Goal: Information Seeking & Learning: Learn about a topic

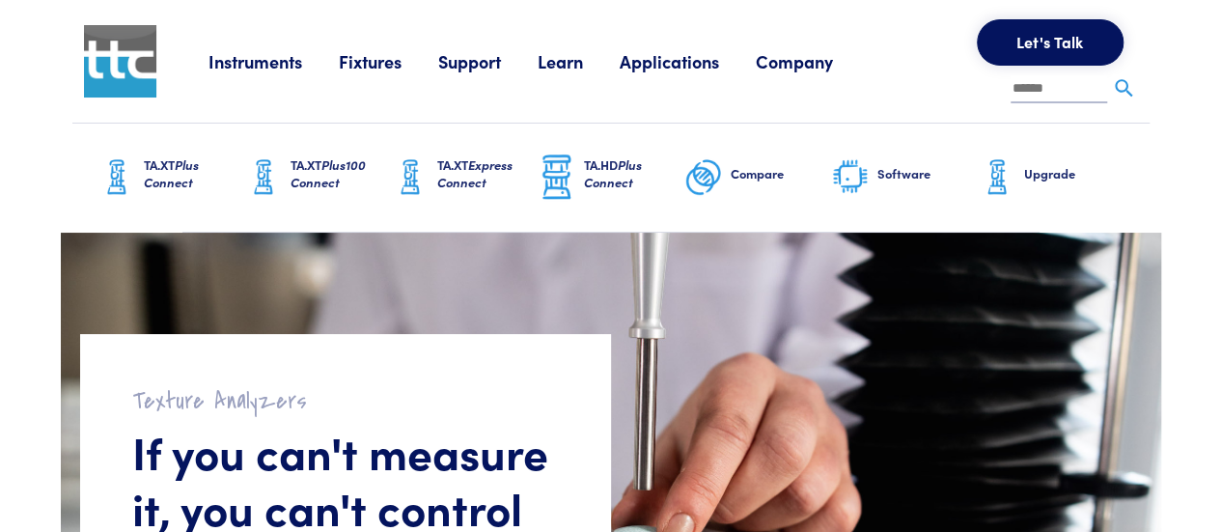
click at [180, 172] on span "Plus Connect" at bounding box center [171, 173] width 55 height 36
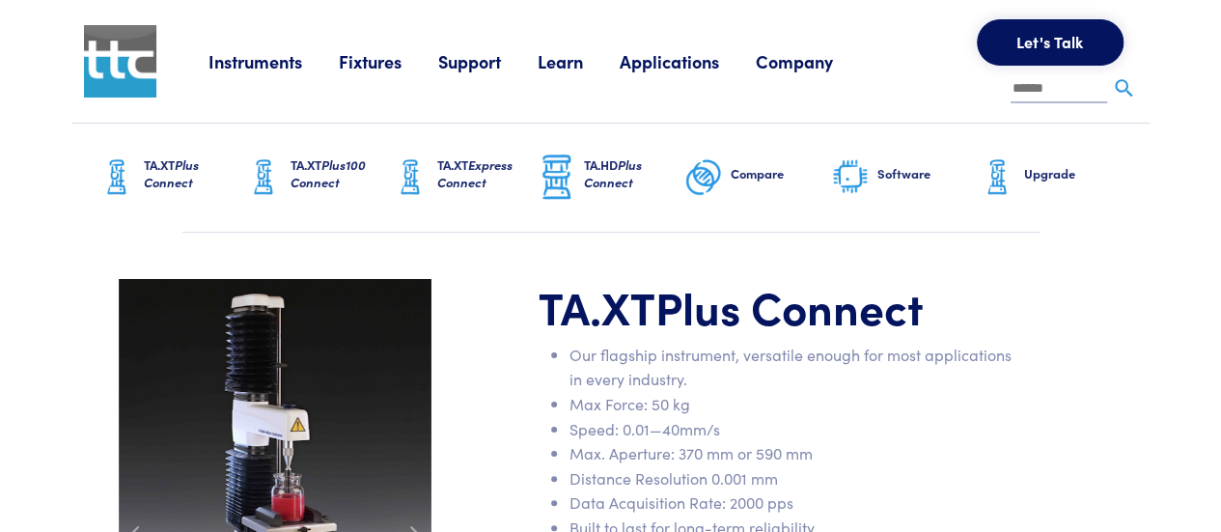
click at [192, 173] on span "Plus Connect" at bounding box center [171, 173] width 55 height 36
click at [262, 68] on link "Instruments" at bounding box center [273, 61] width 130 height 24
